Goal: Contribute content: Add original content to the website for others to see

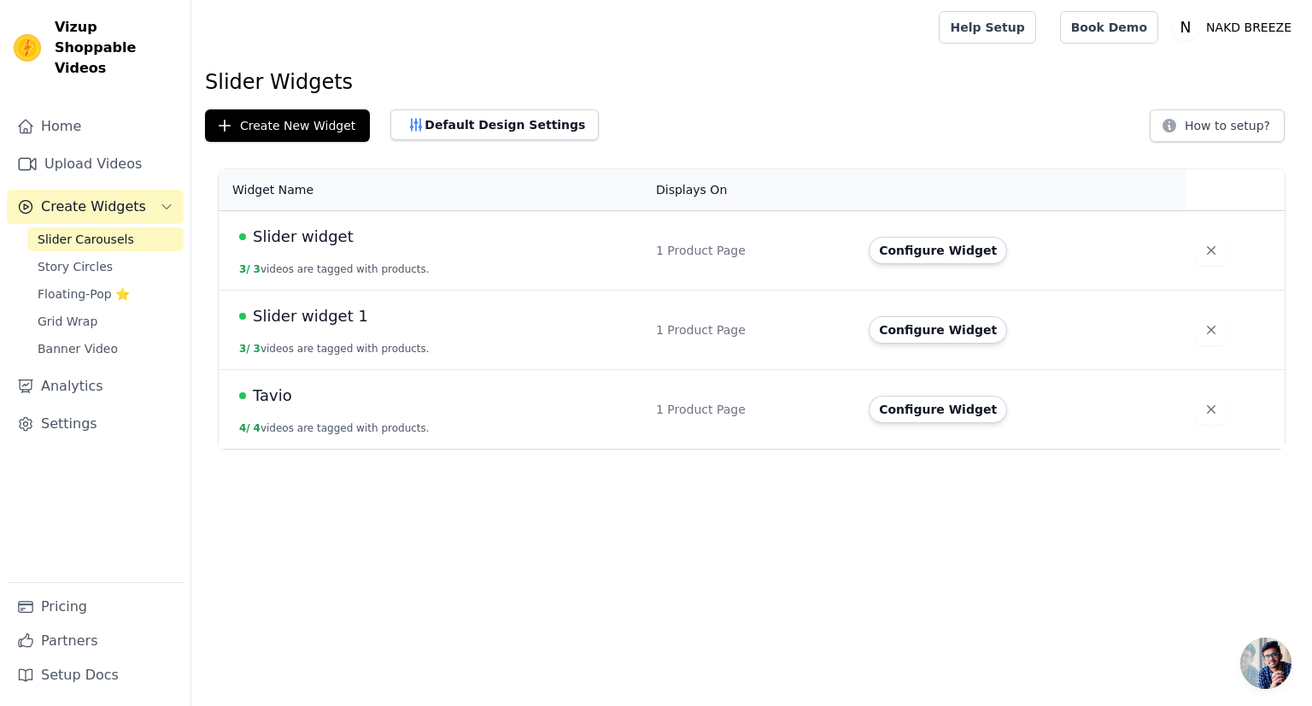
scroll to position [162, 0]
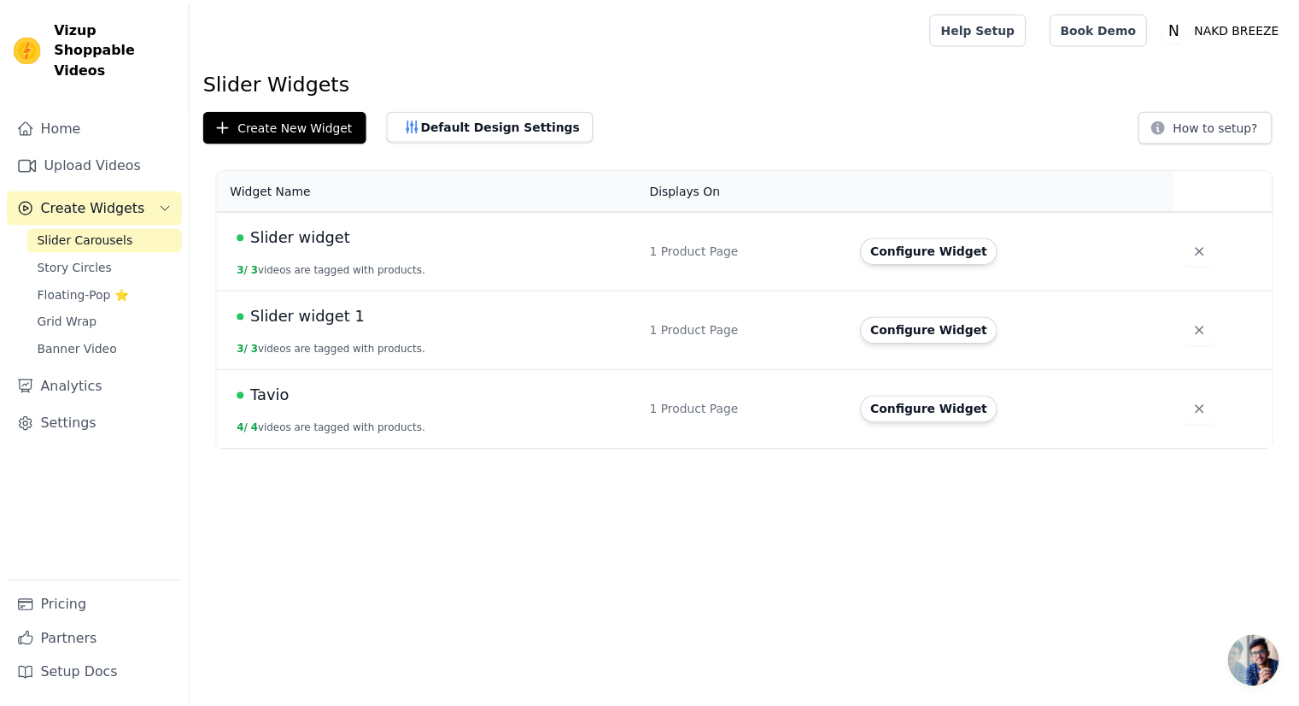
scroll to position [162, 0]
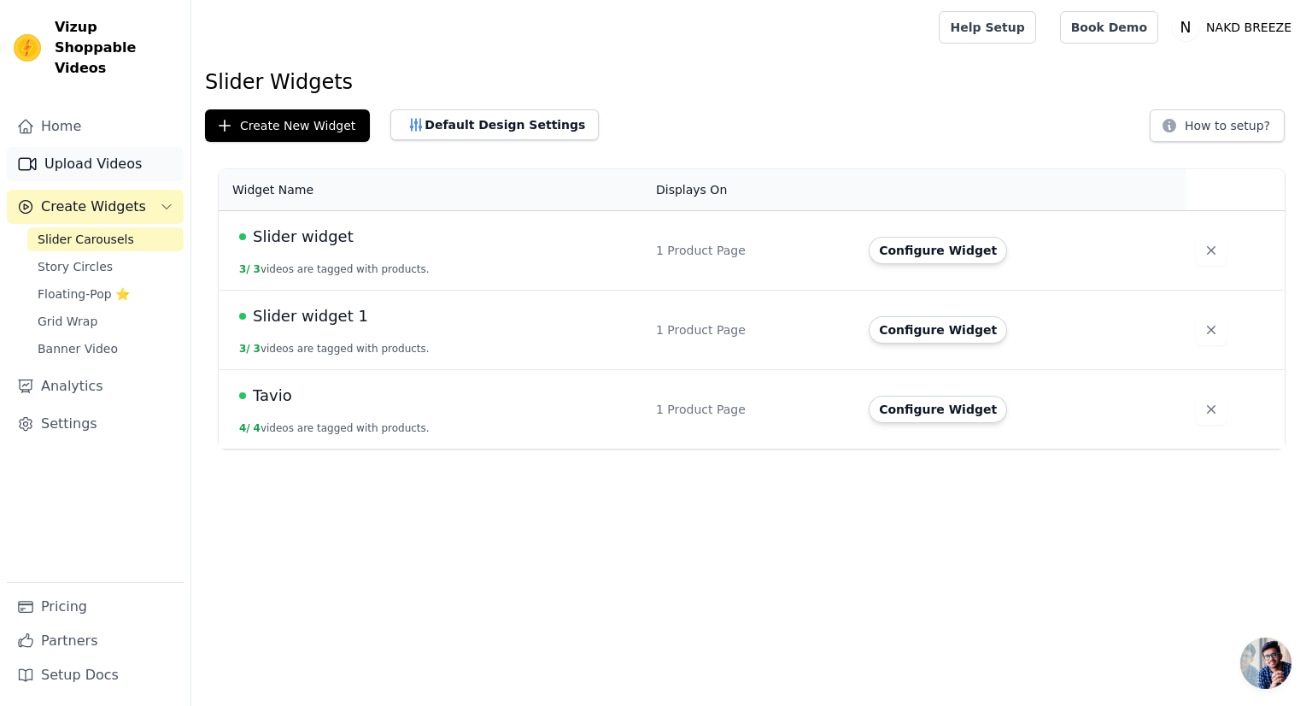
click at [94, 155] on link "Upload Videos" at bounding box center [95, 164] width 177 height 34
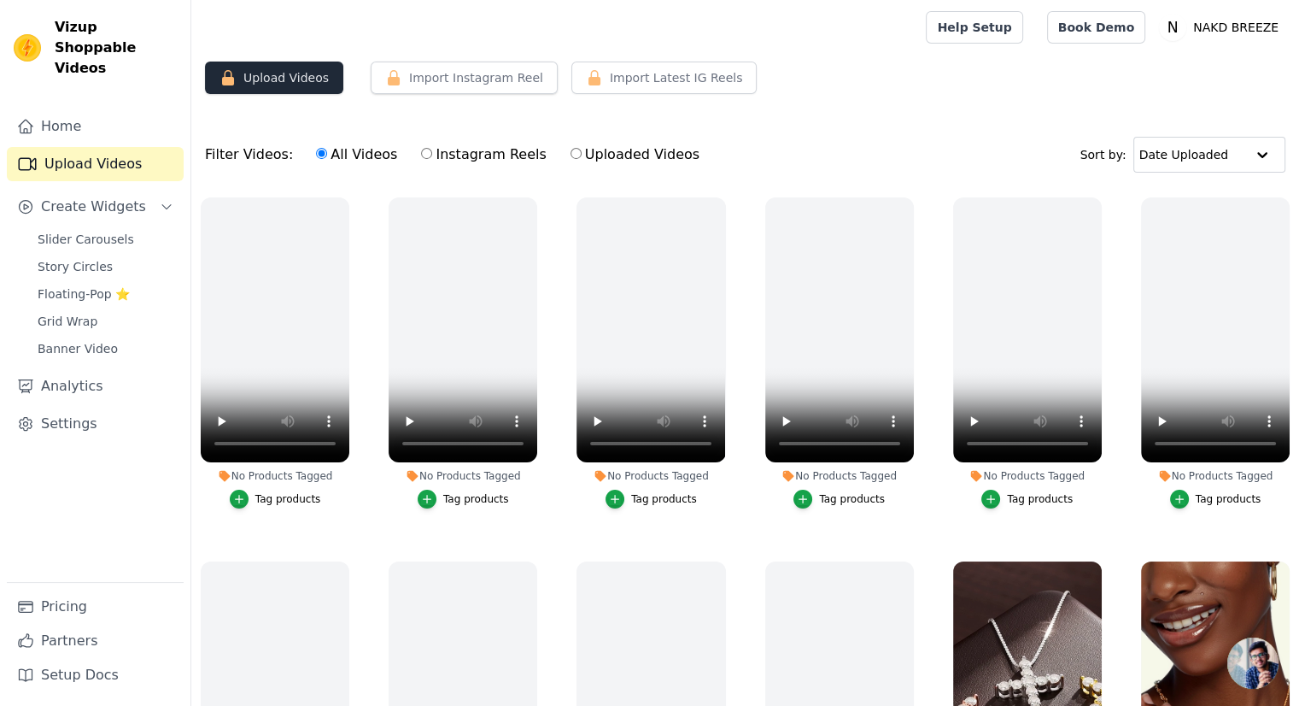
click at [273, 79] on button "Upload Videos" at bounding box center [274, 78] width 138 height 32
click at [226, 79] on icon "button" at bounding box center [228, 77] width 12 height 15
click at [315, 83] on button "Upload Videos" at bounding box center [274, 78] width 138 height 32
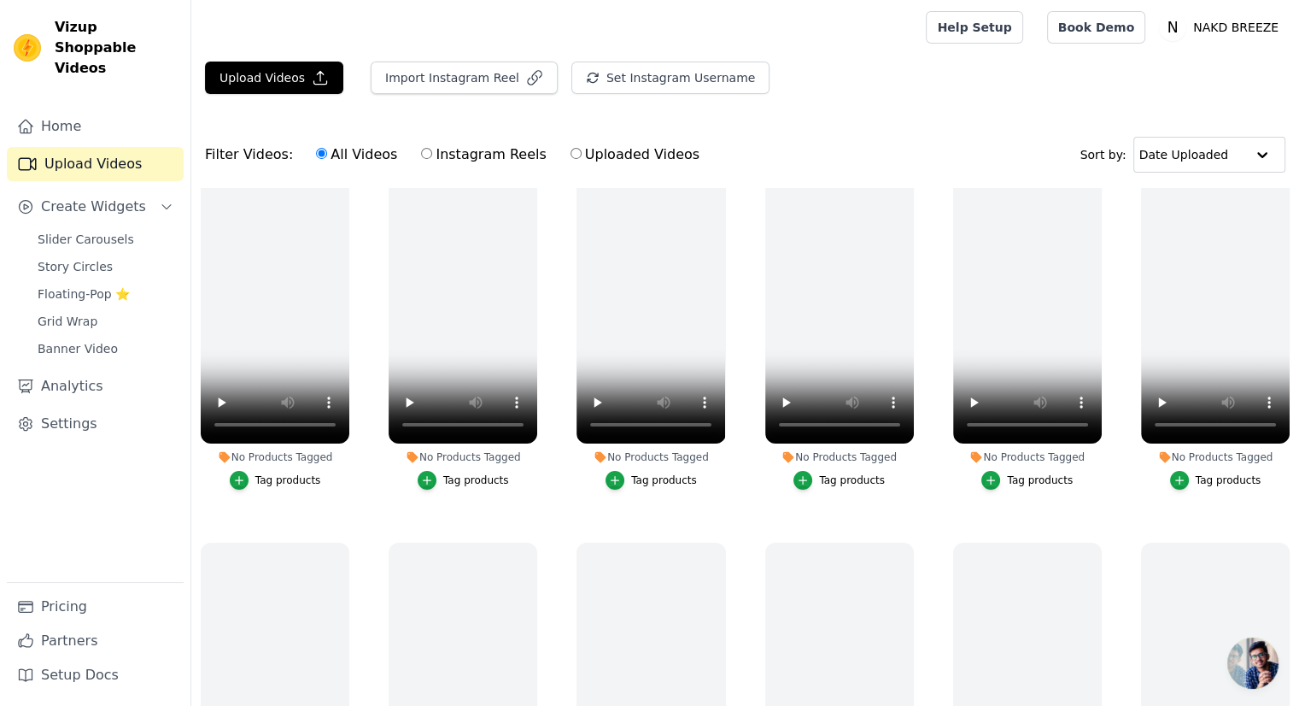
scroll to position [17, 0]
